Goal: Information Seeking & Learning: Learn about a topic

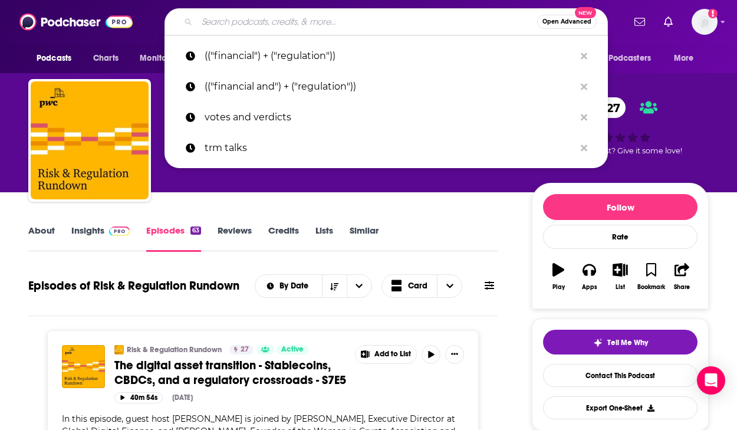
click at [204, 22] on input "Search podcasts, credits, & more..." at bounding box center [367, 21] width 340 height 19
type input "RegFi Podcast"
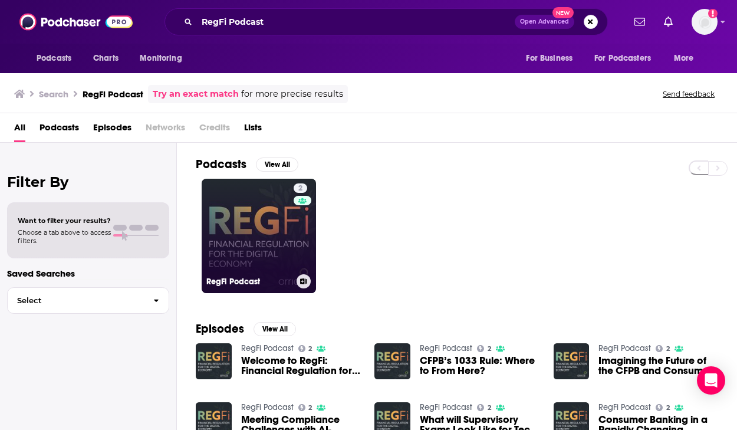
click at [236, 237] on link "2 RegFi Podcast" at bounding box center [259, 236] width 114 height 114
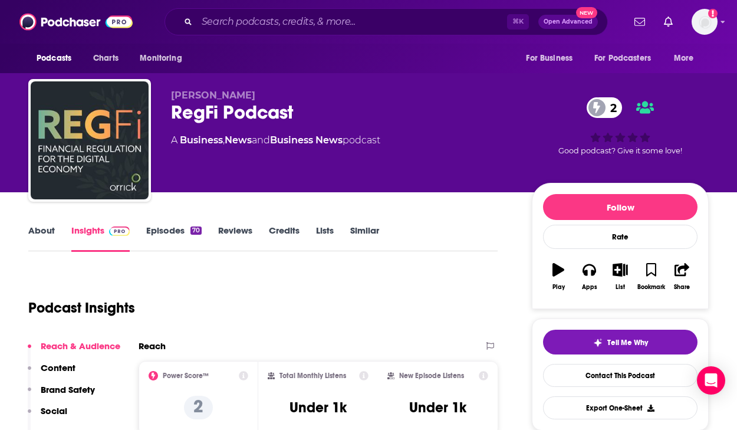
click at [356, 231] on link "Similar" at bounding box center [364, 238] width 29 height 27
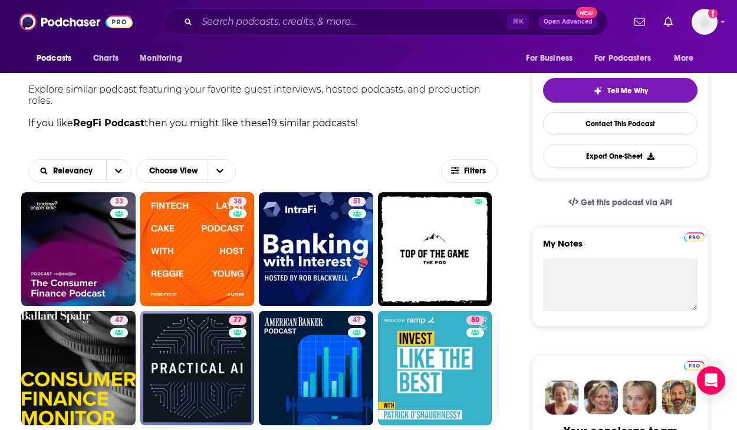
scroll to position [363, 0]
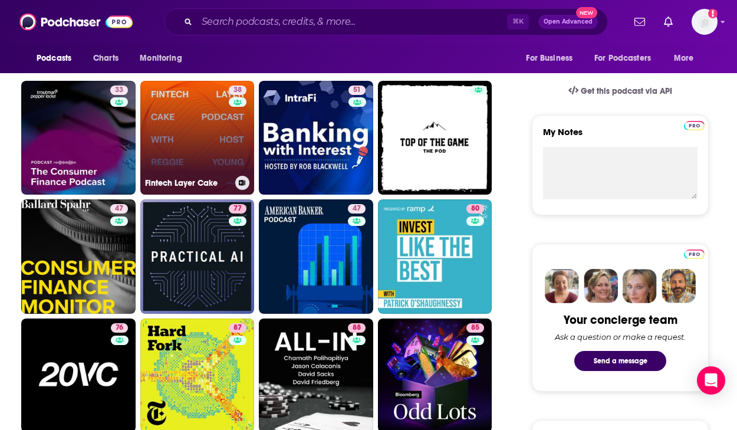
click at [171, 150] on link "38 Fintech Layer Cake" at bounding box center [197, 138] width 114 height 114
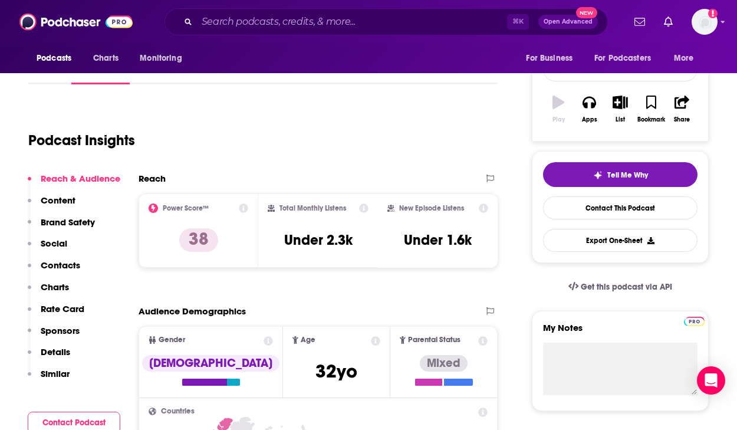
scroll to position [116, 0]
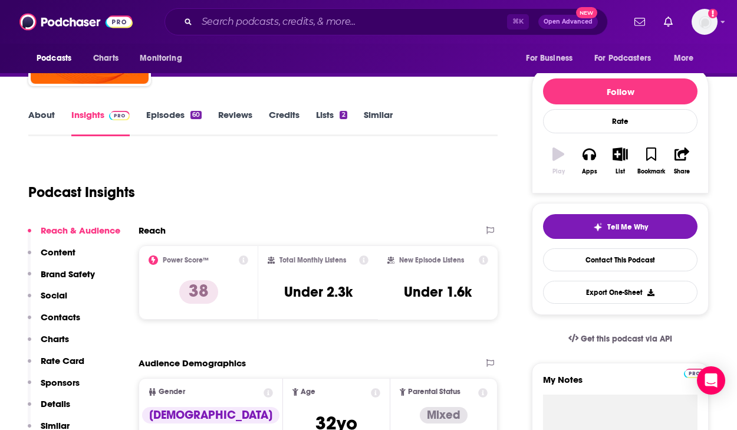
click at [169, 116] on link "Episodes 60" at bounding box center [173, 122] width 55 height 27
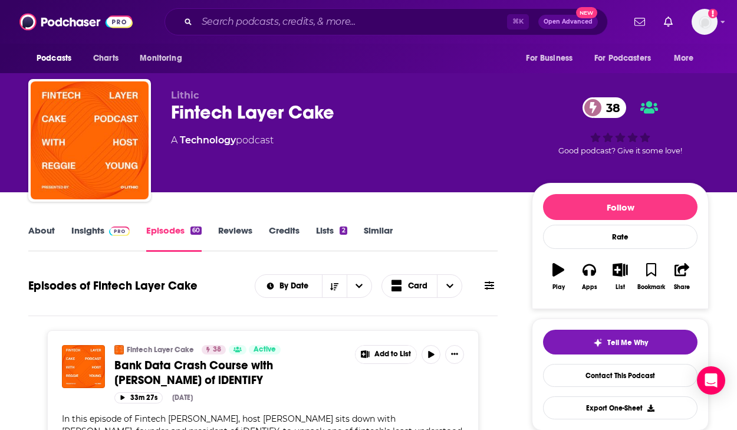
click at [290, 116] on div "Fintech Layer Cake 38" at bounding box center [342, 112] width 342 height 23
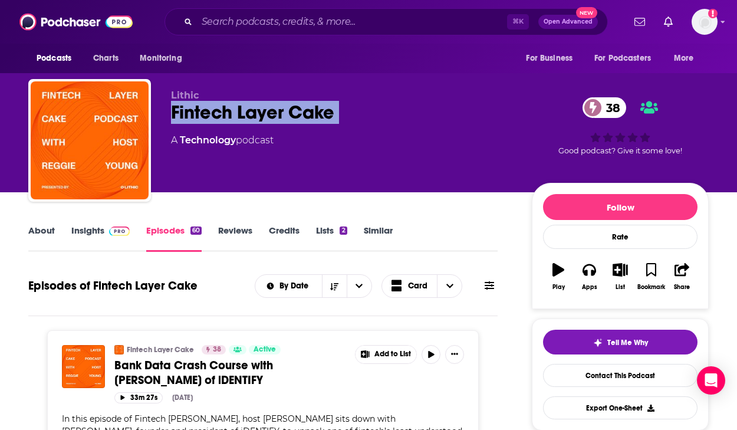
click at [290, 116] on div "Fintech Layer Cake 38" at bounding box center [342, 112] width 342 height 23
copy div "Fintech Layer Cake 38"
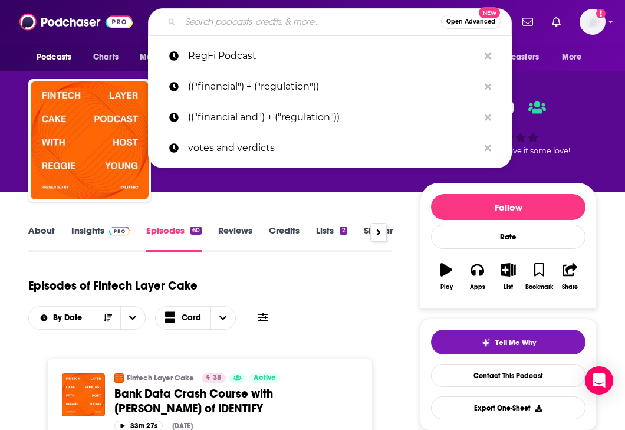
click at [204, 19] on input "Search podcasts, credits, & more..." at bounding box center [311, 21] width 261 height 19
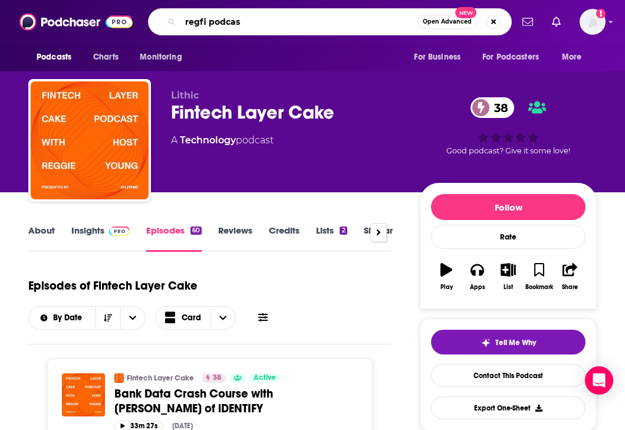
type input "regfi podcast"
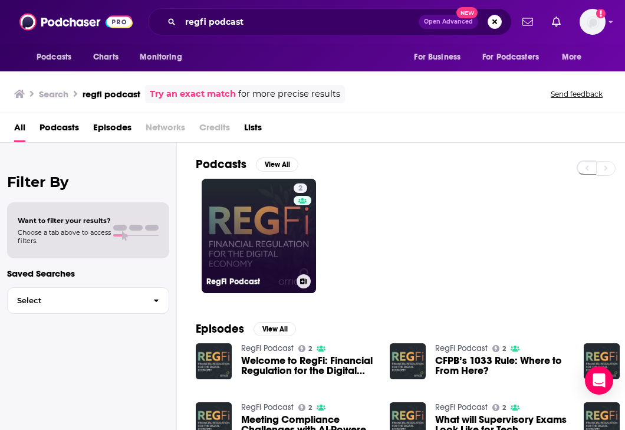
click at [242, 240] on link "2 RegFi Podcast" at bounding box center [259, 236] width 114 height 114
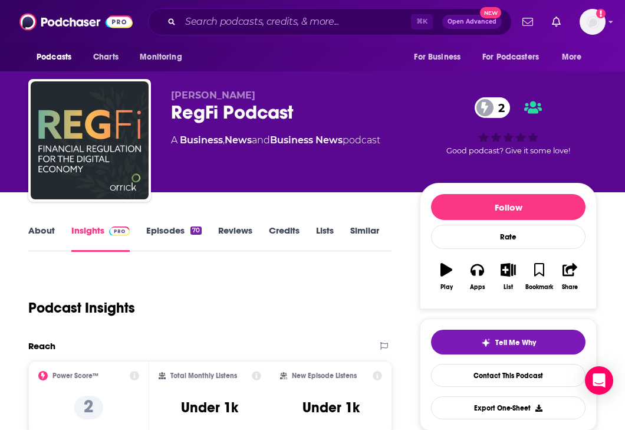
scroll to position [116, 0]
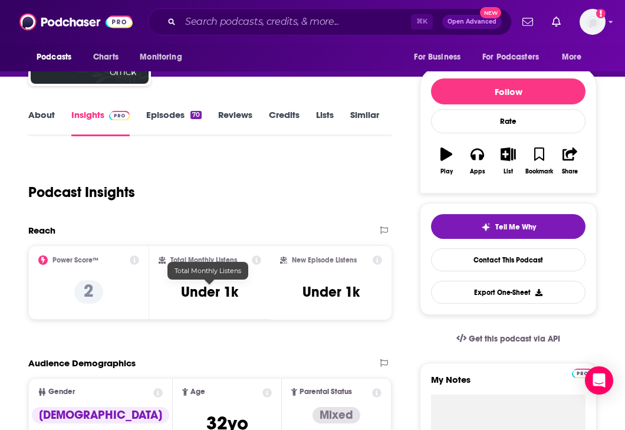
click at [242, 298] on div "Total Monthly Listens Under 1k" at bounding box center [210, 282] width 102 height 54
drag, startPoint x: 240, startPoint y: 293, endPoint x: 224, endPoint y: 293, distance: 15.9
click at [224, 293] on div "Total Monthly Listens Under 1k" at bounding box center [210, 282] width 102 height 54
copy h3 "1k"
